Goal: Navigation & Orientation: Find specific page/section

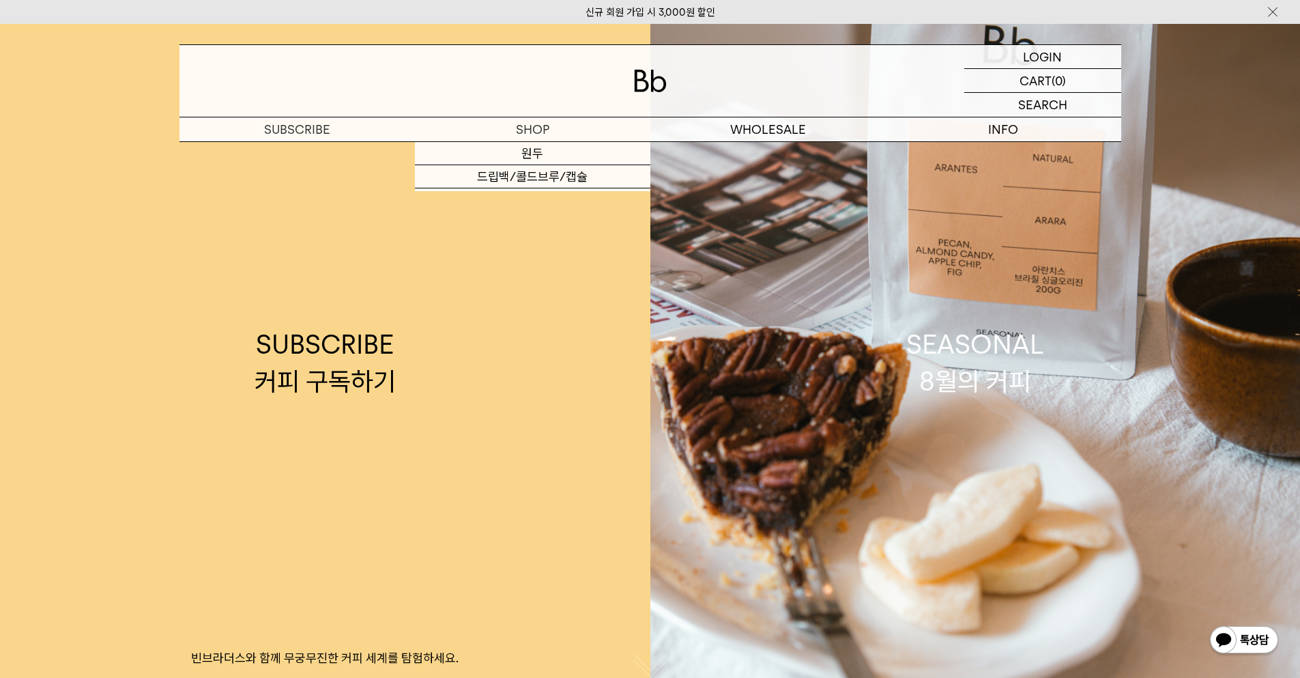
drag, startPoint x: 0, startPoint y: 0, endPoint x: 504, endPoint y: 113, distance: 516.6
click at [504, 113] on div at bounding box center [650, 81] width 942 height 72
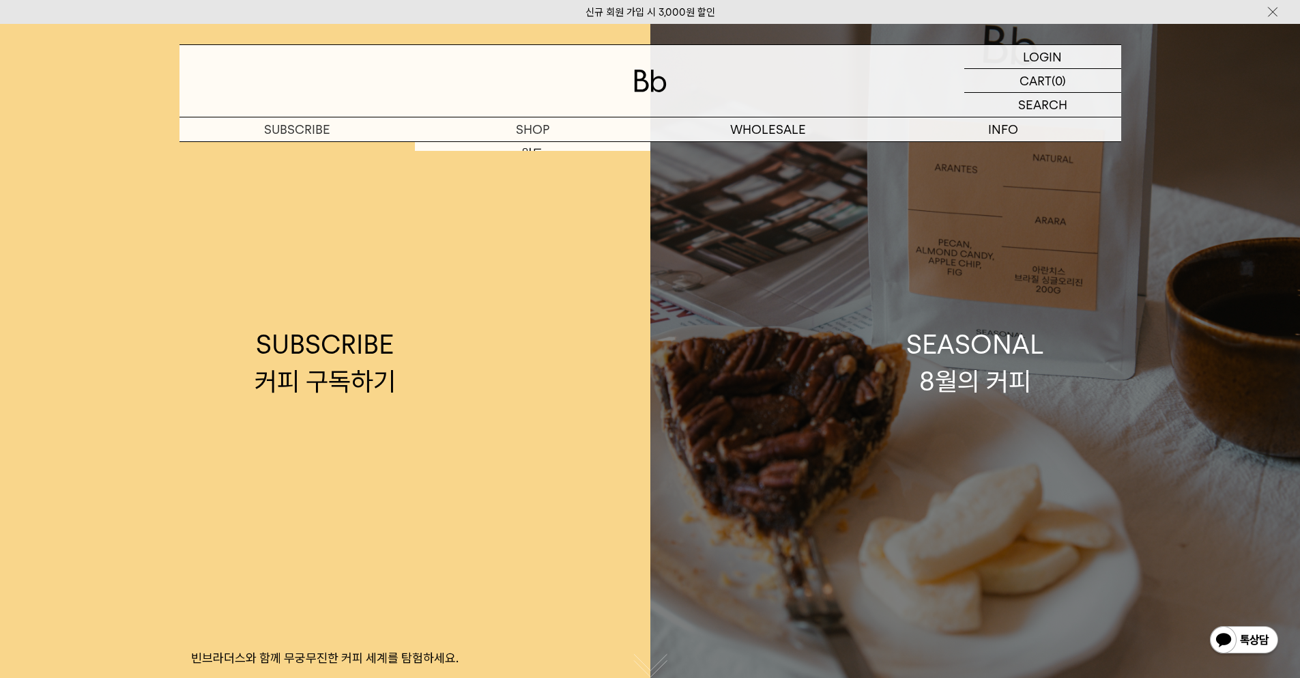
click at [916, 307] on link "SEASONAL 8월의 커피" at bounding box center [975, 363] width 650 height 678
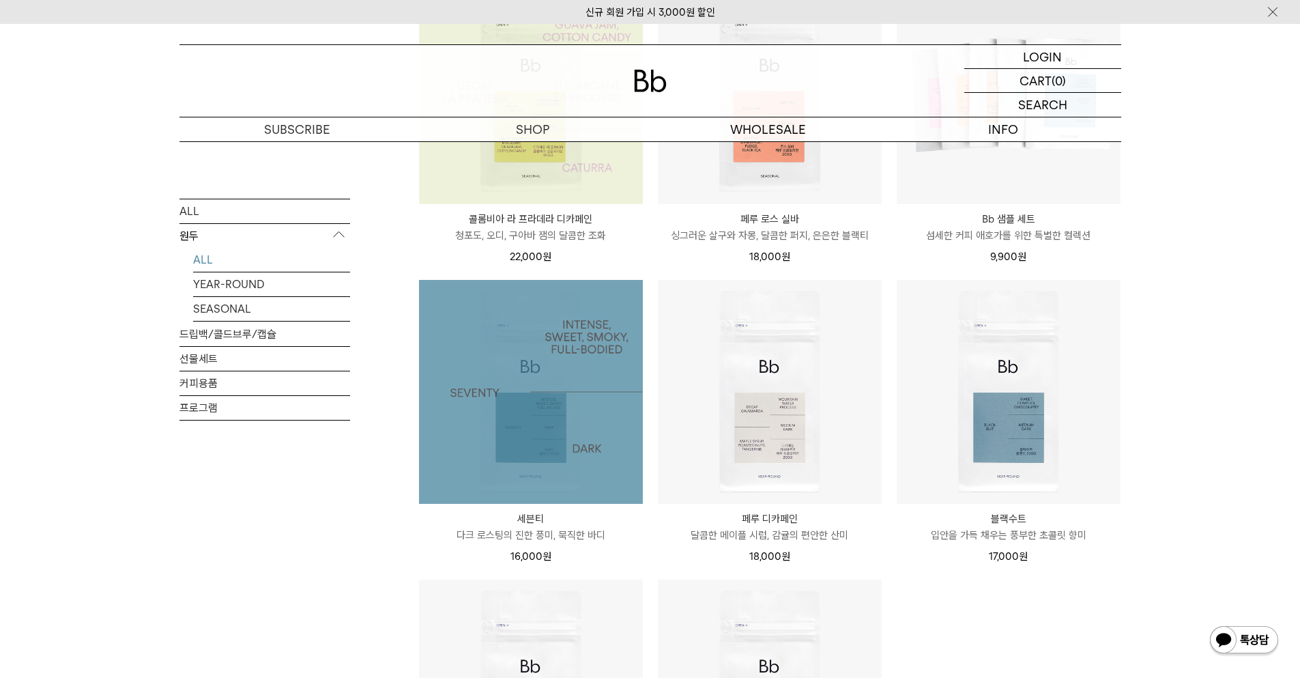
scroll to position [682, 0]
